Goal: Check status: Check status

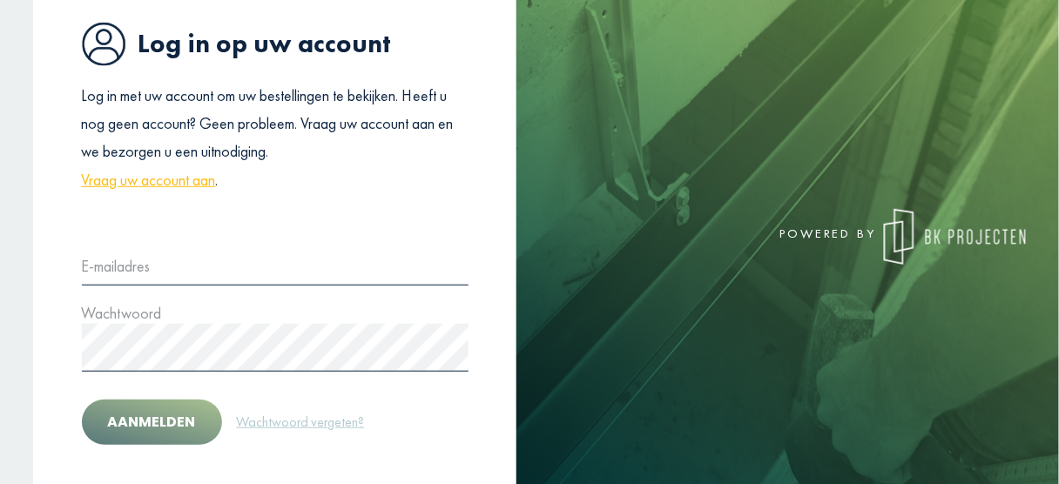
scroll to position [209, 0]
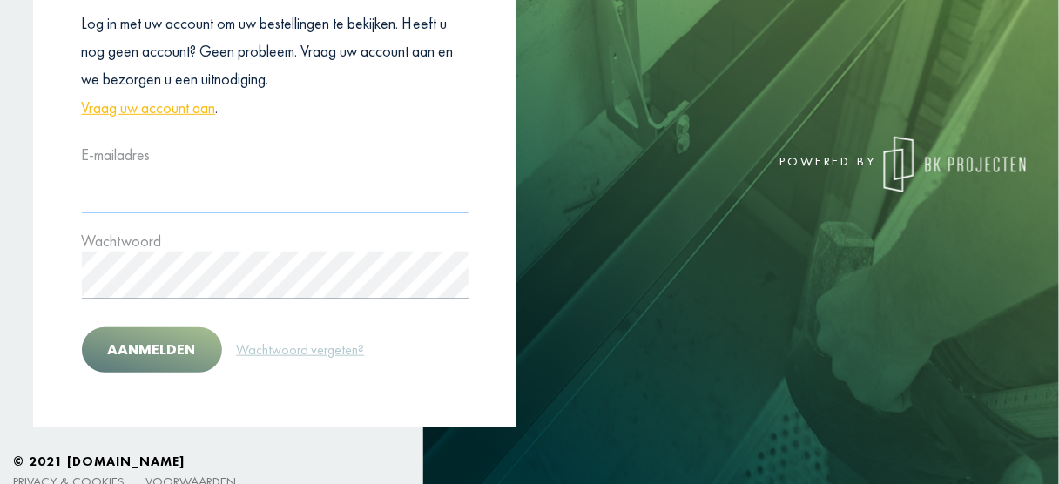
type input "**********"
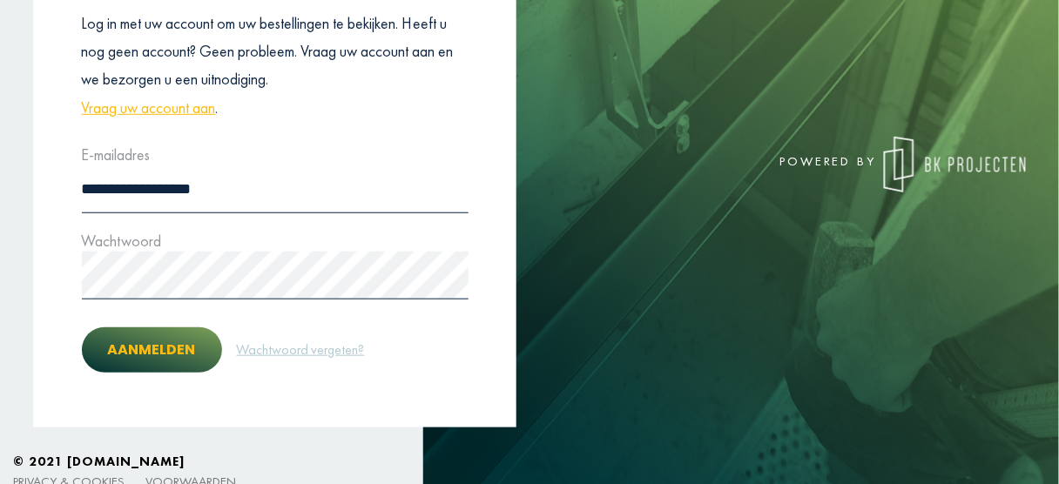
click at [165, 359] on button "Aanmelden" at bounding box center [152, 349] width 140 height 45
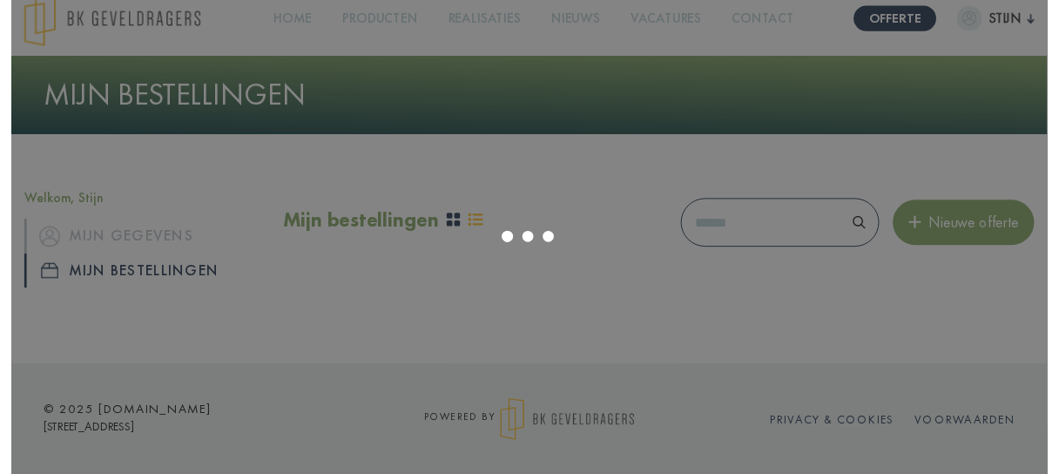
scroll to position [209, 0]
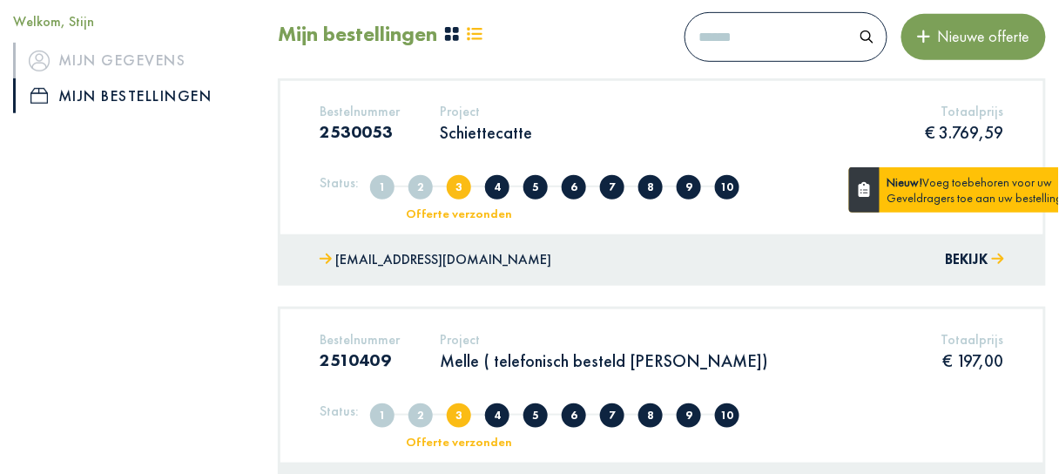
click at [476, 129] on p "Schiettecatte" at bounding box center [486, 132] width 92 height 23
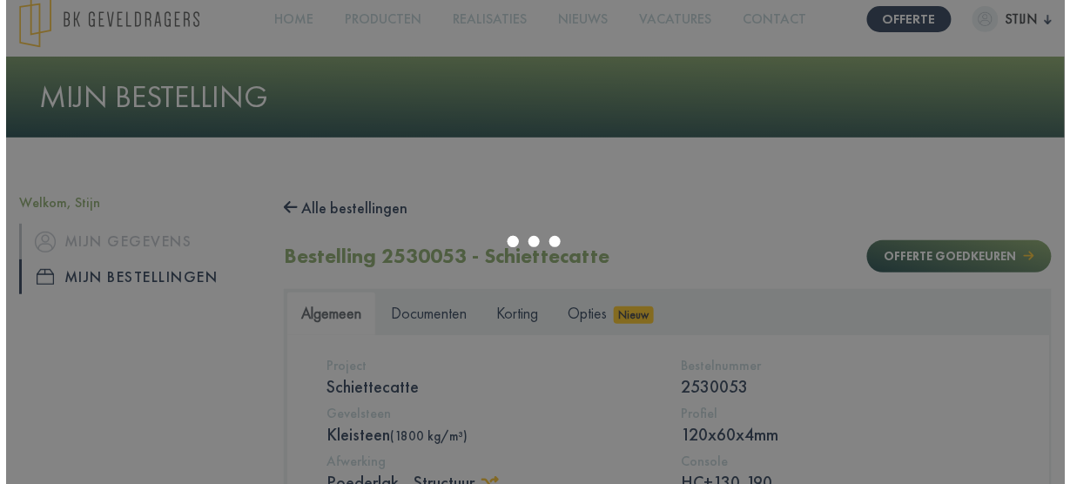
scroll to position [209, 0]
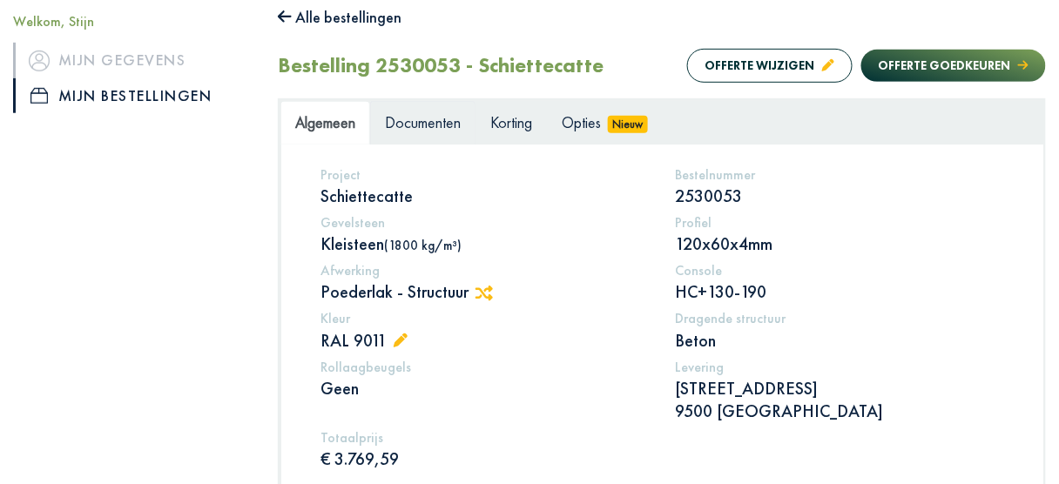
click at [419, 118] on span "Documenten" at bounding box center [423, 122] width 76 height 20
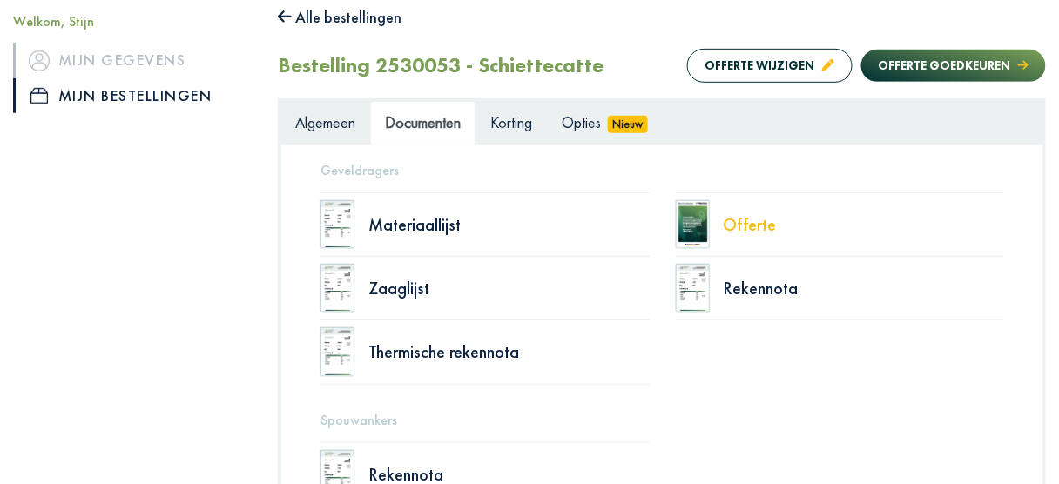
click at [733, 216] on div "Offerte" at bounding box center [864, 224] width 281 height 17
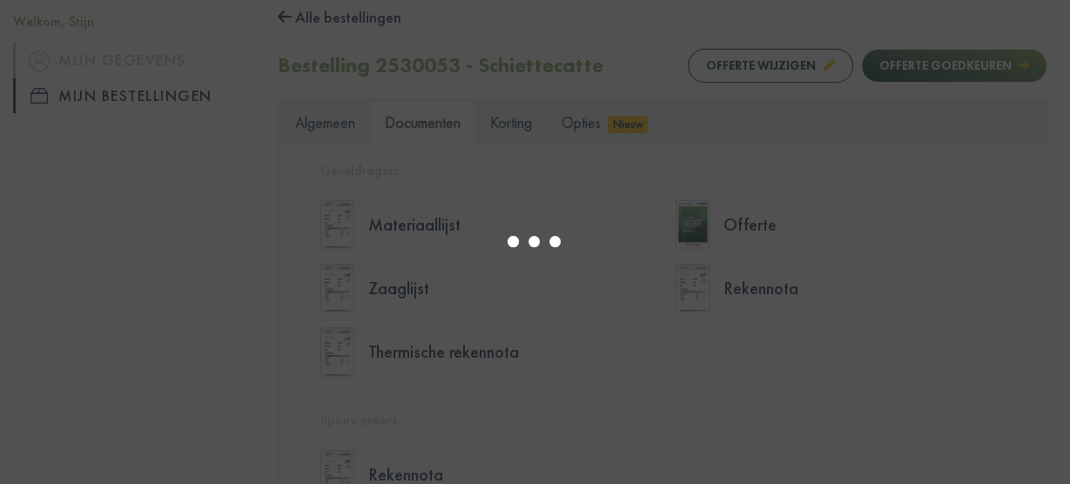
select select "******"
type input "*"
select select "****"
type input "*"
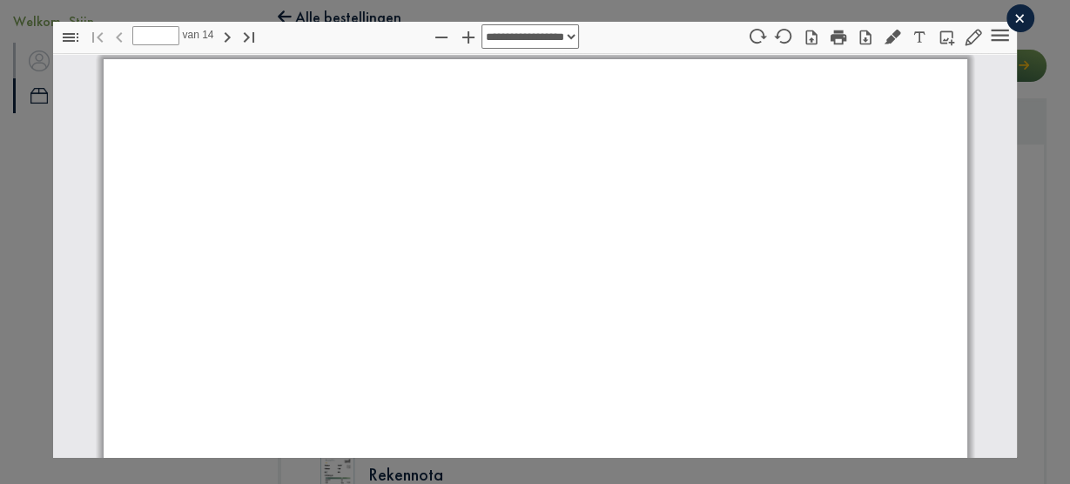
scroll to position [9, 0]
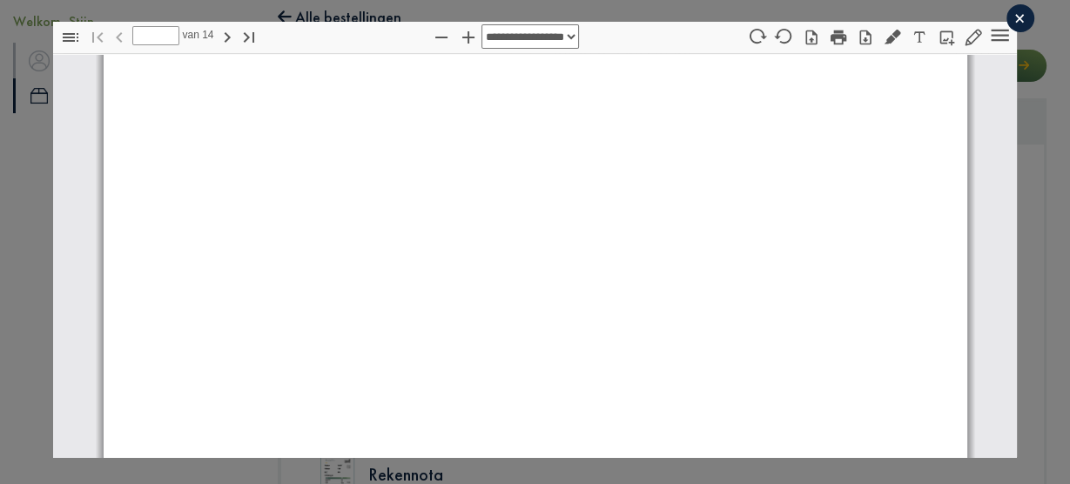
select select "****"
type input "*"
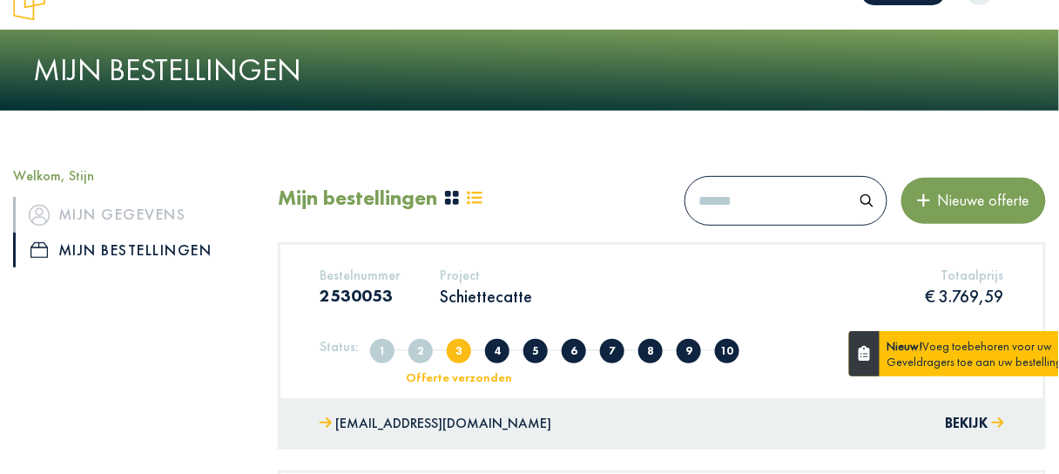
scroll to position [70, 0]
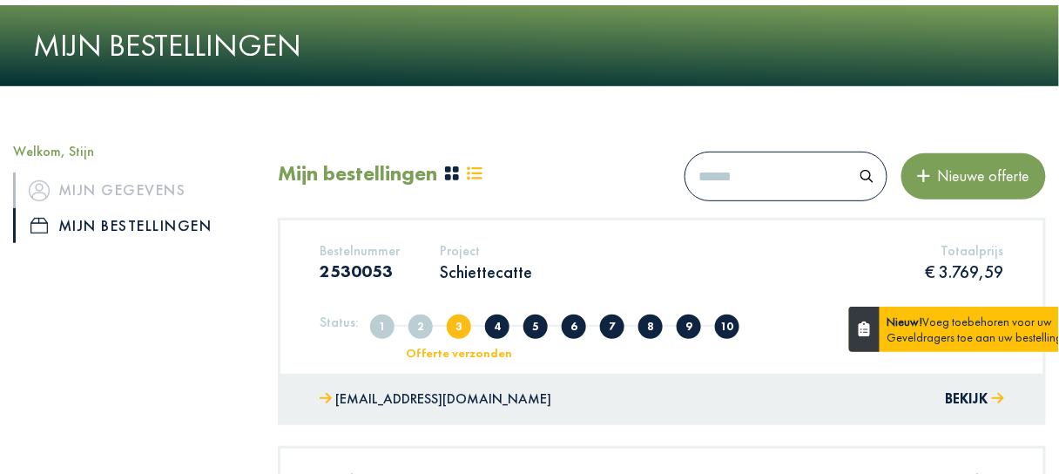
click at [500, 275] on p "Schiettecatte" at bounding box center [486, 271] width 92 height 23
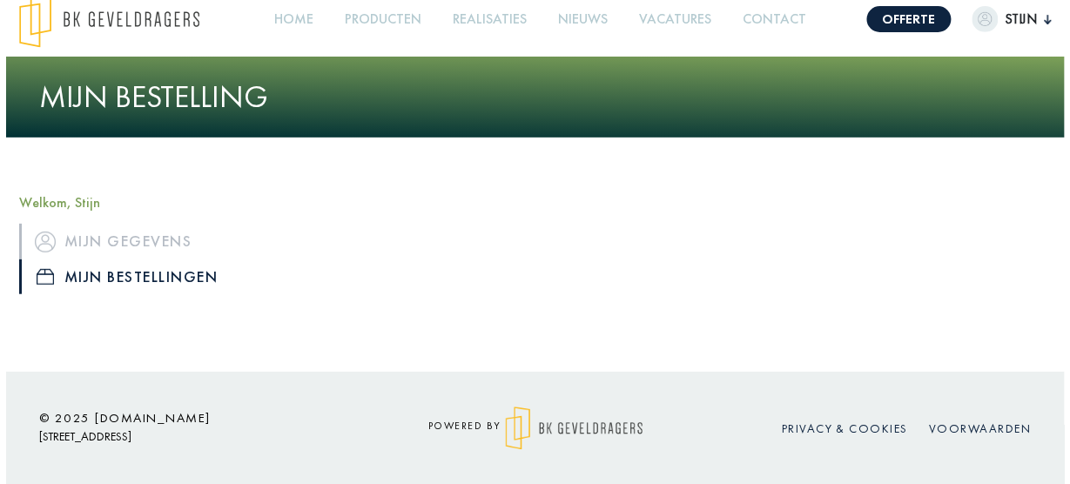
scroll to position [70, 0]
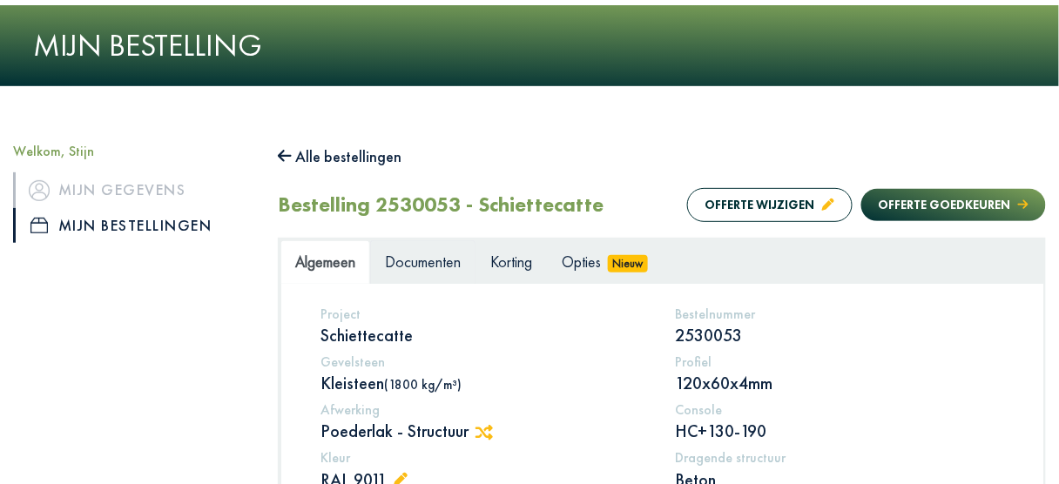
click at [448, 261] on span "Documenten" at bounding box center [423, 262] width 76 height 20
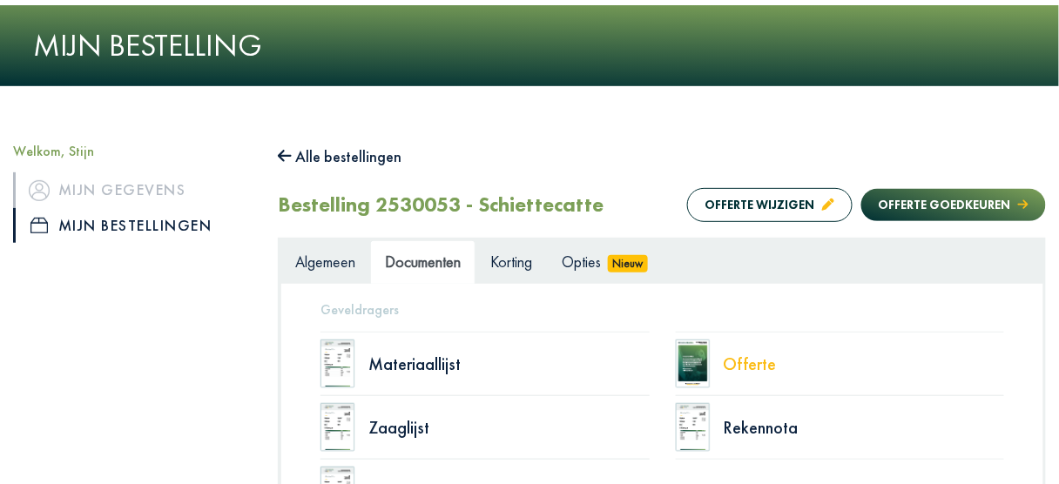
click at [735, 360] on div "Offerte" at bounding box center [864, 363] width 281 height 17
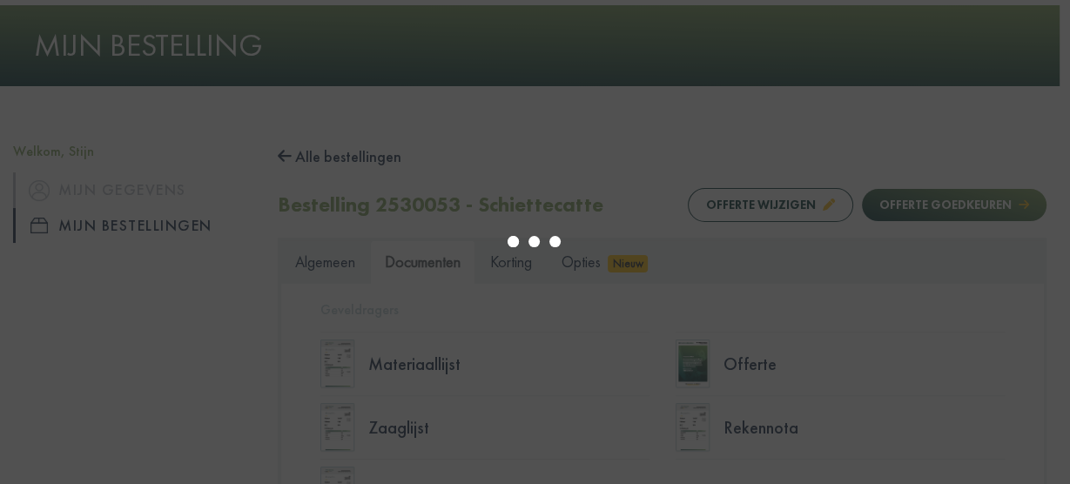
type input "*"
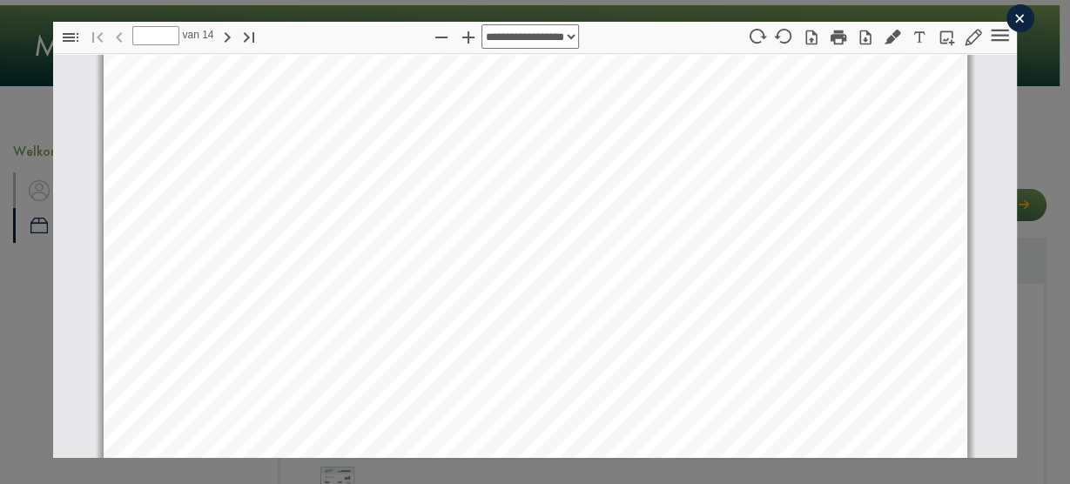
select select "****"
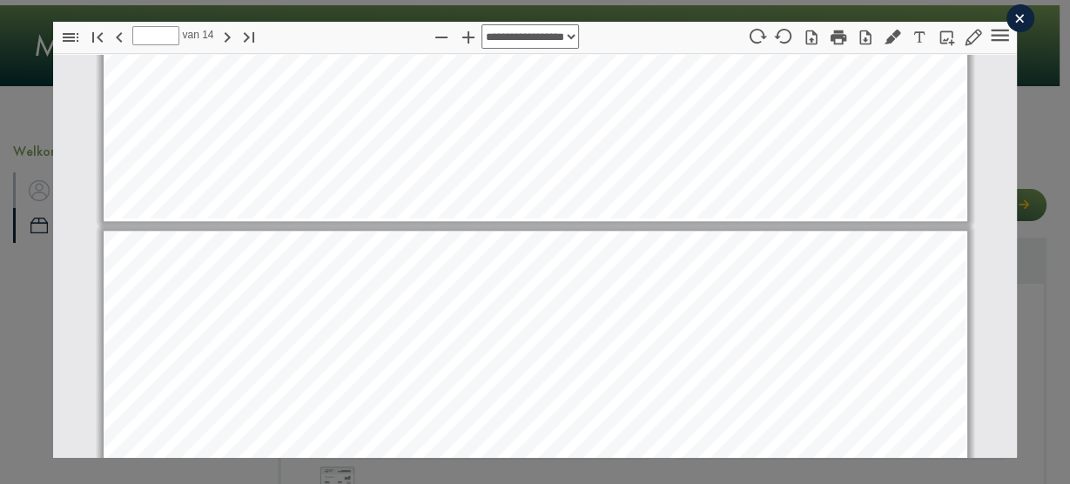
type input "*"
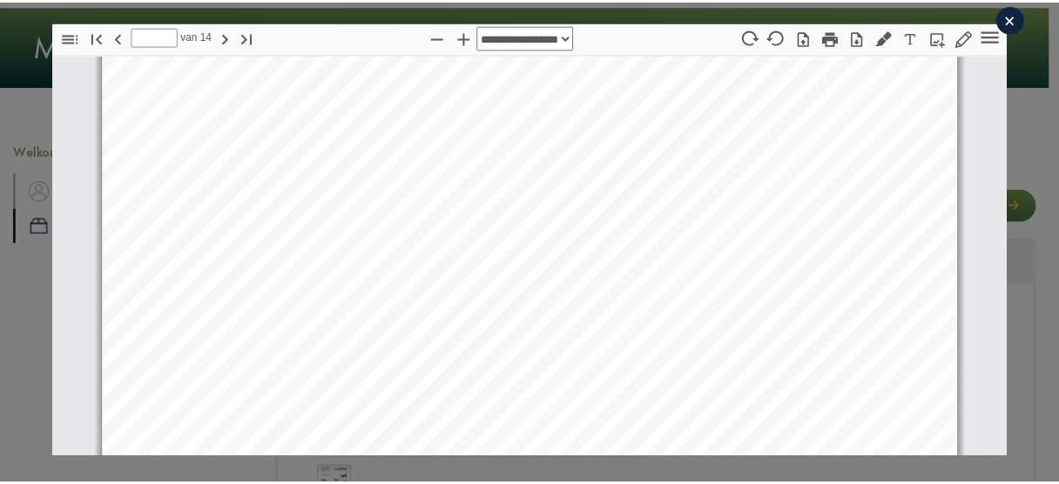
scroll to position [3065, 0]
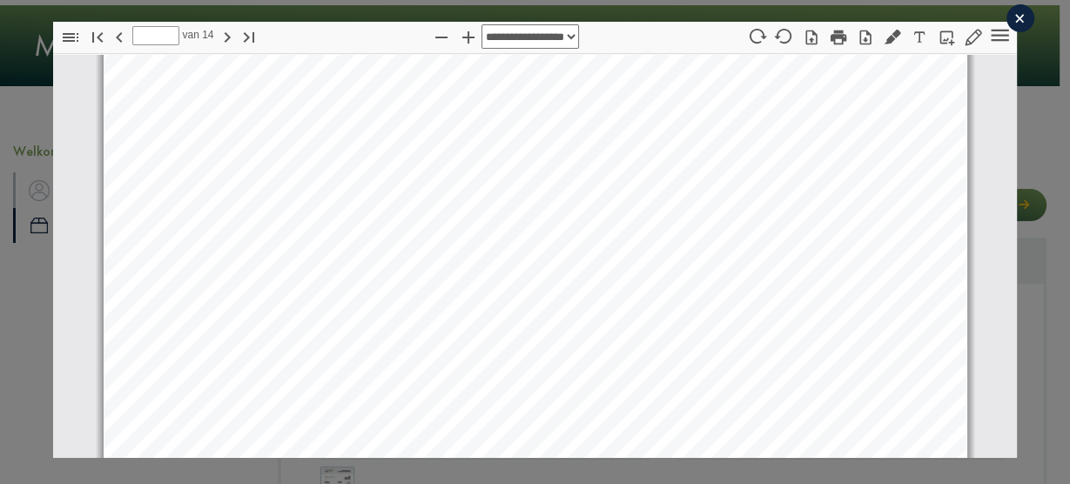
click at [1007, 16] on div "×" at bounding box center [1021, 18] width 28 height 28
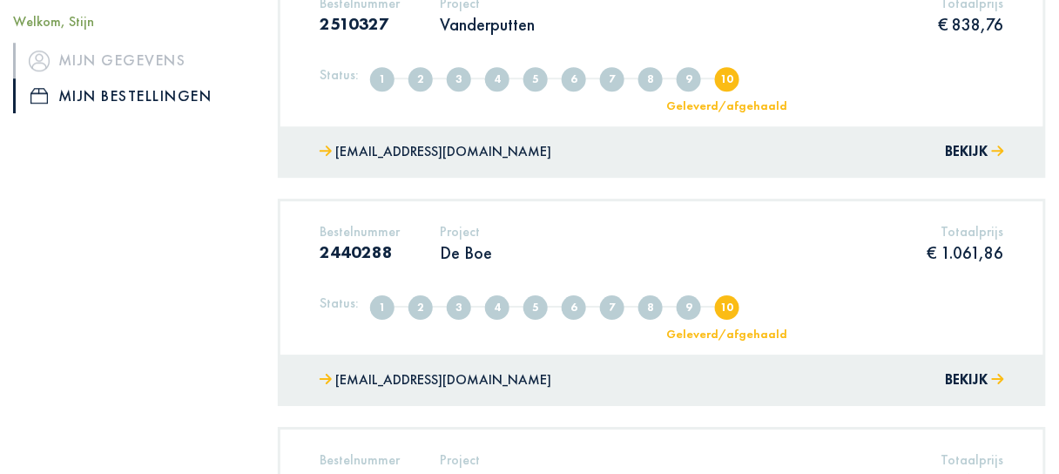
scroll to position [1254, 0]
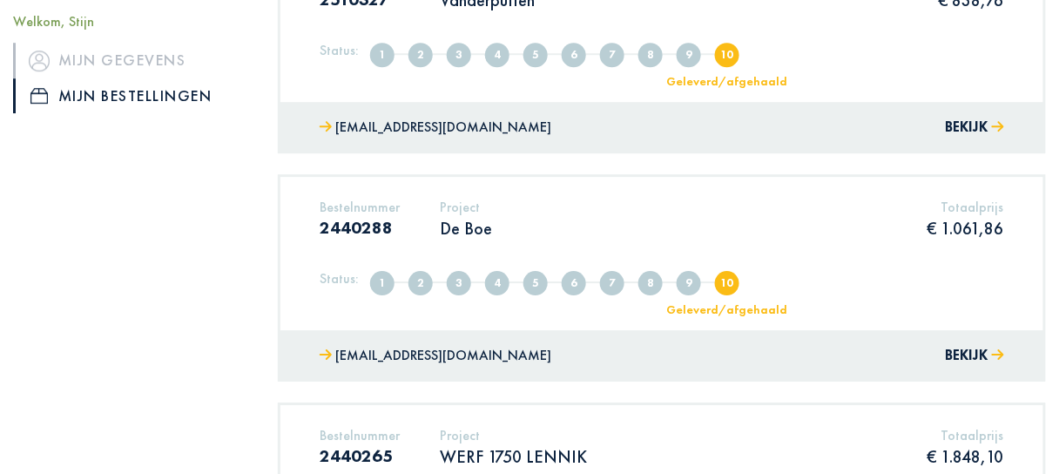
click at [457, 234] on p "De Boe" at bounding box center [466, 228] width 52 height 23
